Goal: Navigation & Orientation: Find specific page/section

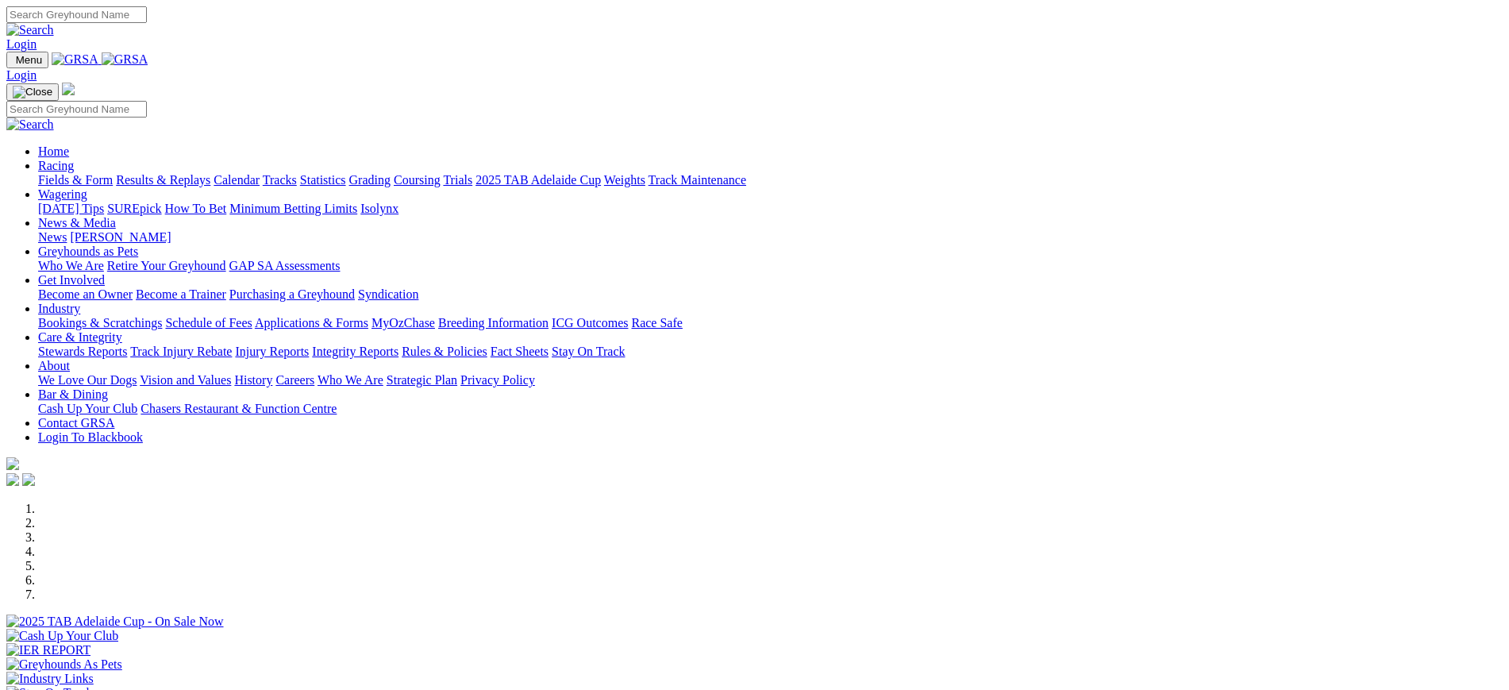
click at [171, 230] on link "[PERSON_NAME]" at bounding box center [120, 236] width 101 height 13
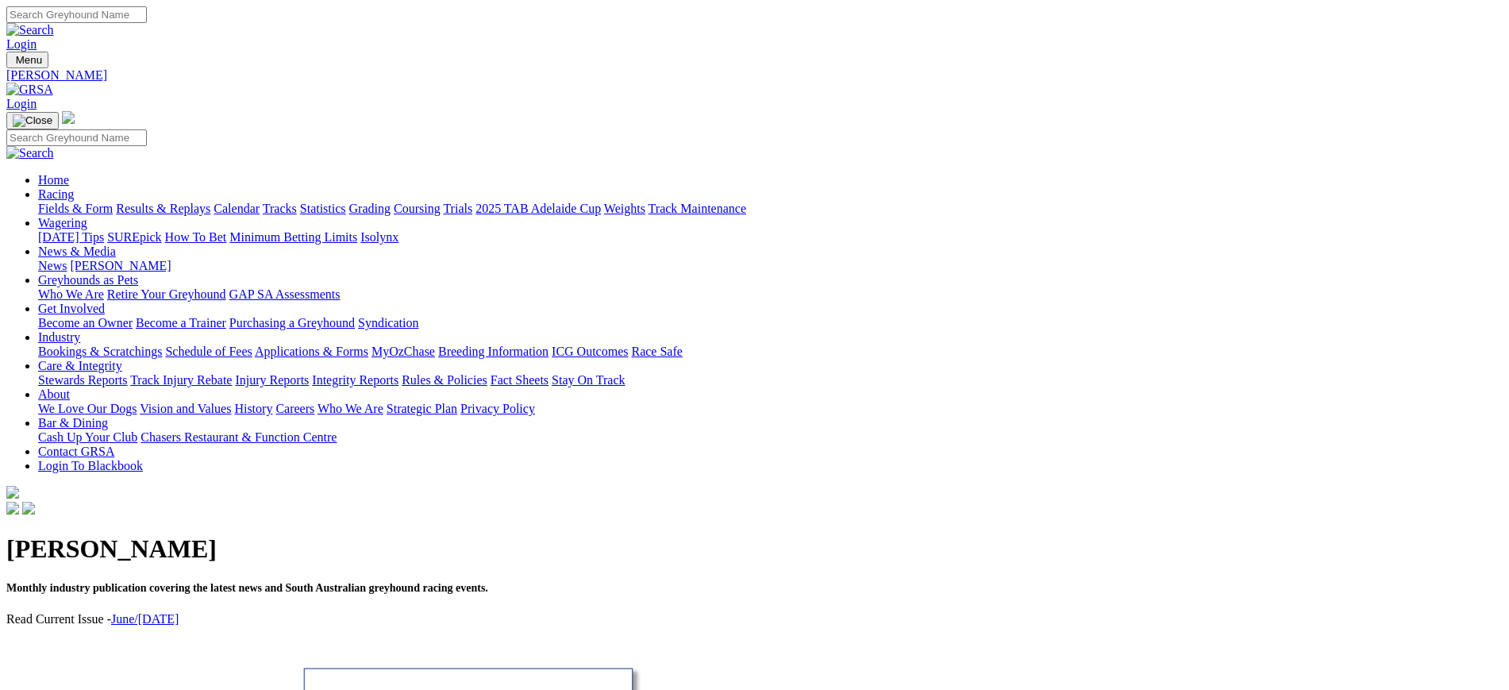
click at [67, 259] on link "News" at bounding box center [52, 265] width 29 height 13
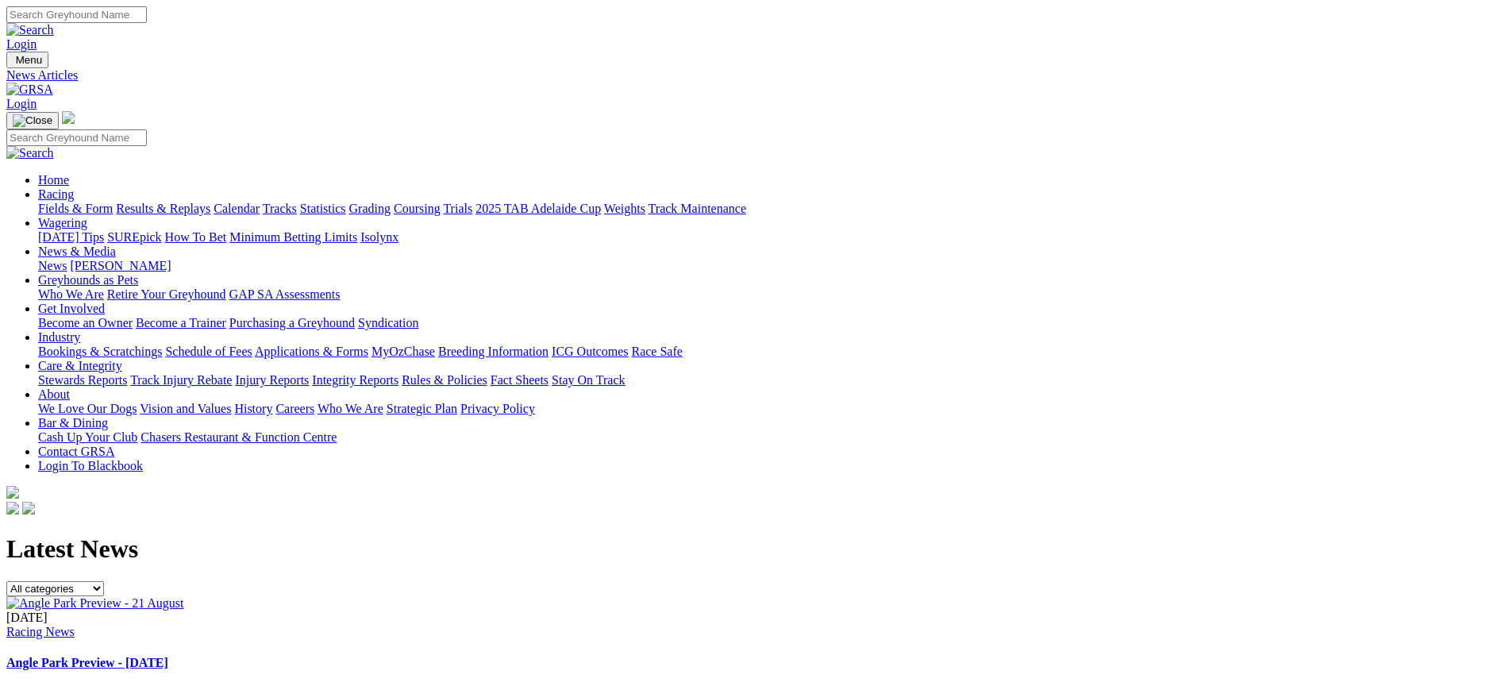
click at [53, 83] on img at bounding box center [29, 90] width 47 height 14
